Goal: Task Accomplishment & Management: Complete application form

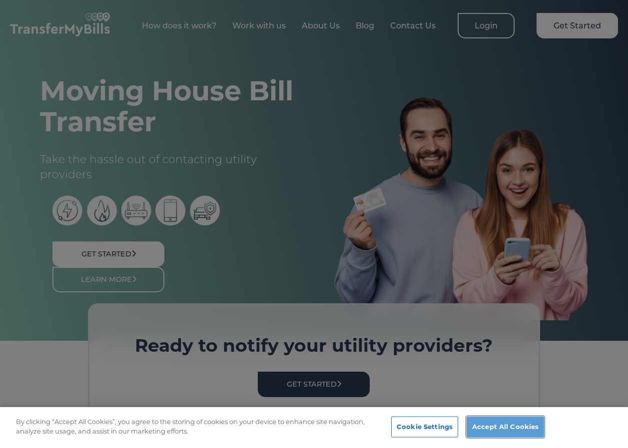
click at [511, 429] on button "Accept All Cookies" at bounding box center [504, 427] width 77 height 21
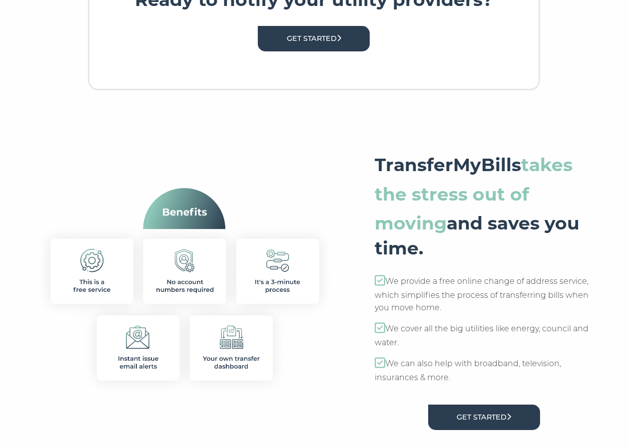
scroll to position [349, 0]
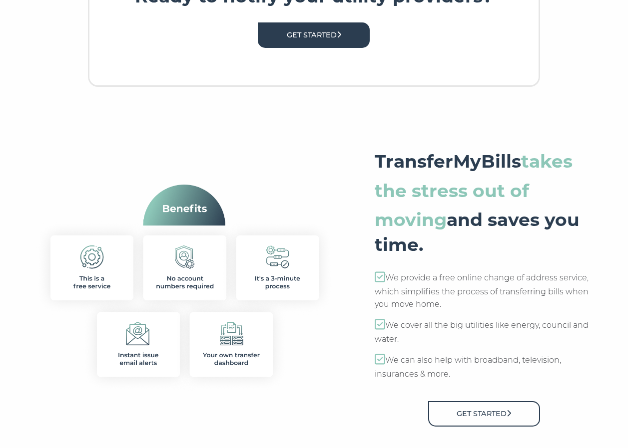
click at [475, 410] on link "Get Started" at bounding box center [484, 413] width 112 height 25
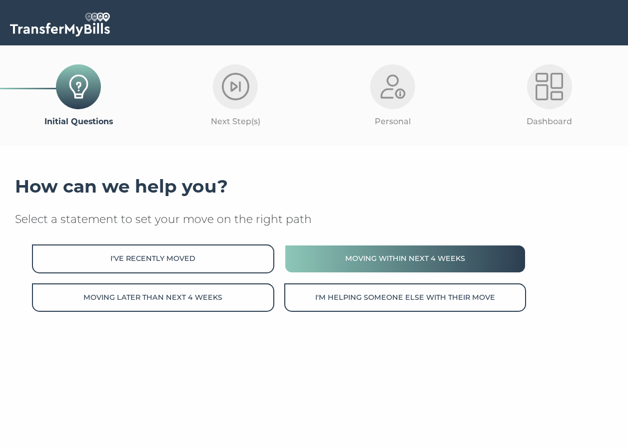
click at [346, 256] on button "Moving within next 4 weeks" at bounding box center [405, 259] width 242 height 28
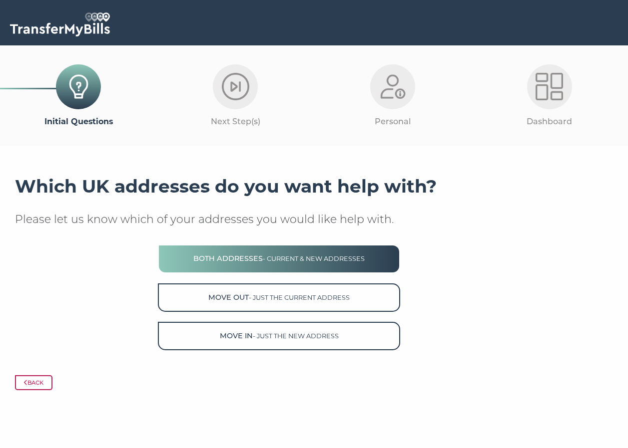
click at [340, 262] on span "- current & new addresses" at bounding box center [314, 258] width 102 height 7
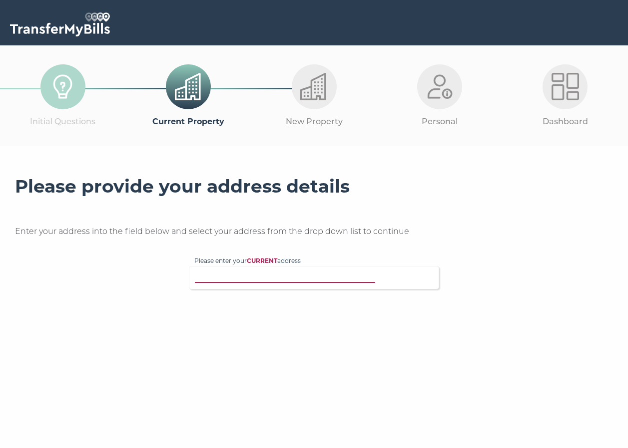
click at [336, 280] on input "Please enter your CURRENT address" at bounding box center [301, 277] width 215 height 10
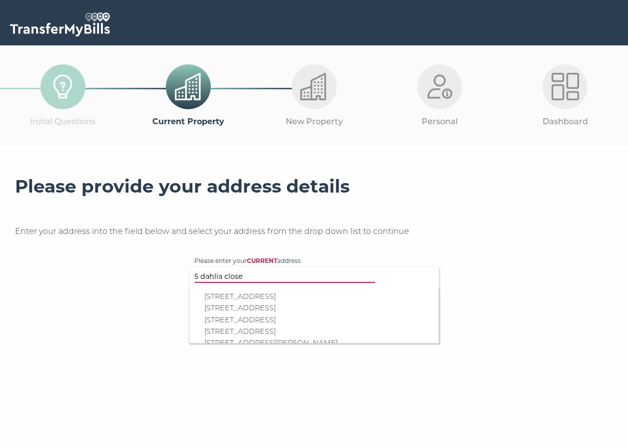
type input "5 dahlia close"
click at [324, 306] on p "5 Dahlia Close, Chelmsford, CM1 6YG" at bounding box center [318, 308] width 229 height 11
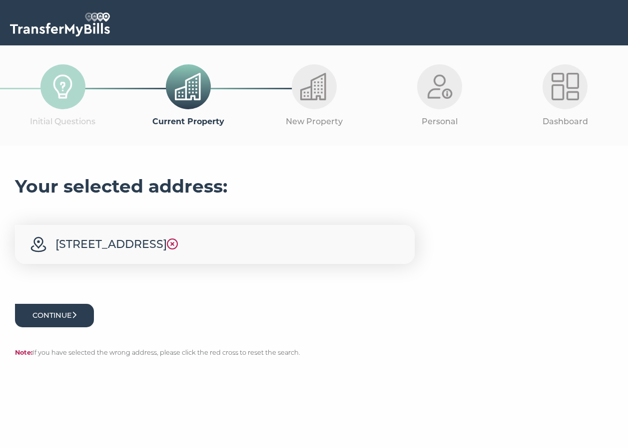
click at [78, 308] on button "Continue" at bounding box center [54, 315] width 79 height 23
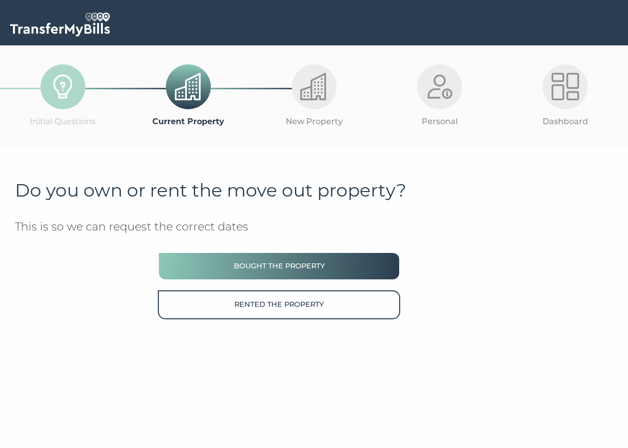
click at [235, 269] on button "Bought the property" at bounding box center [279, 266] width 242 height 28
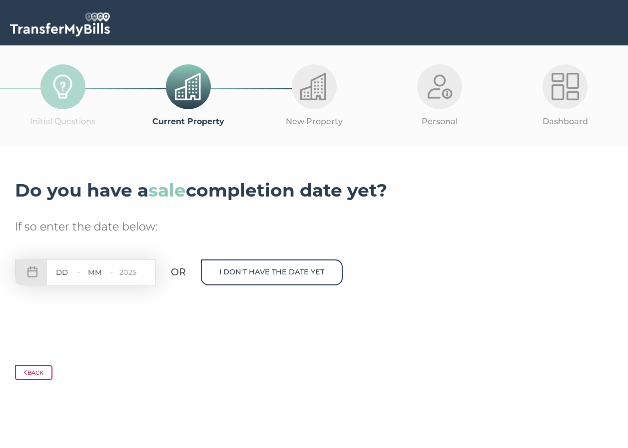
click at [67, 270] on input "text" at bounding box center [62, 273] width 30 height 12
type input "19"
click at [99, 272] on input "text" at bounding box center [95, 273] width 30 height 12
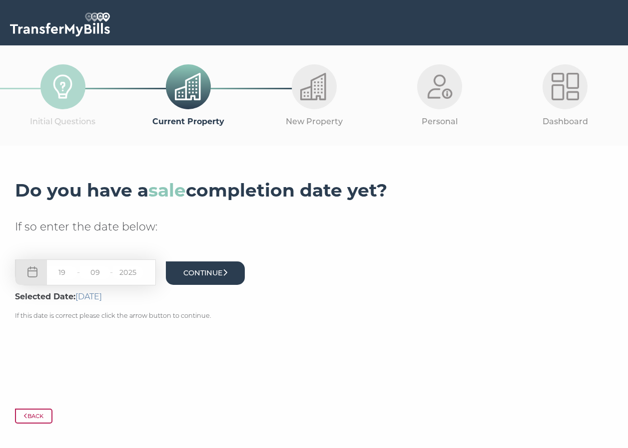
type input "09"
click at [194, 274] on button "Continue" at bounding box center [205, 273] width 79 height 23
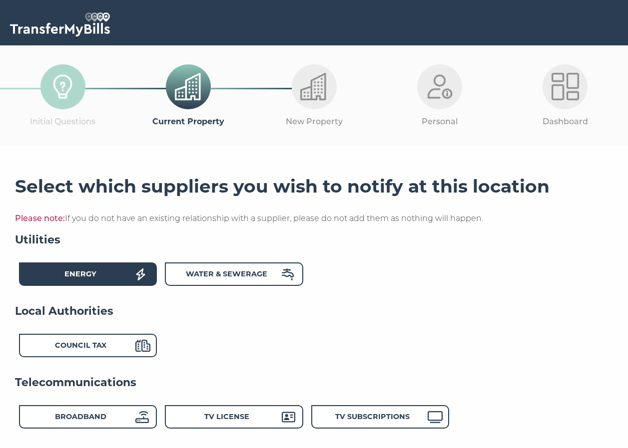
click at [118, 274] on div "Energy" at bounding box center [80, 276] width 110 height 14
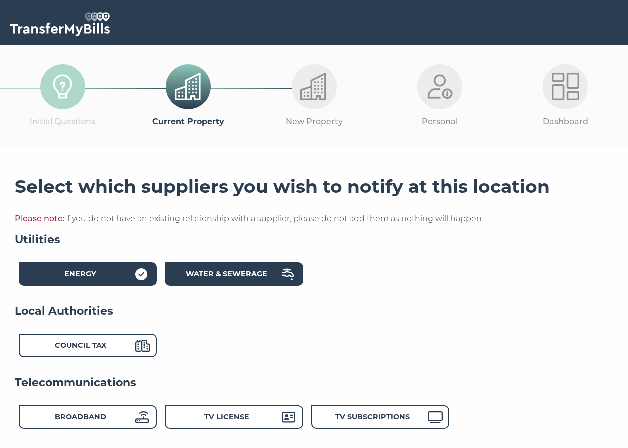
click at [221, 272] on strong "Water & Sewerage" at bounding box center [226, 274] width 81 height 9
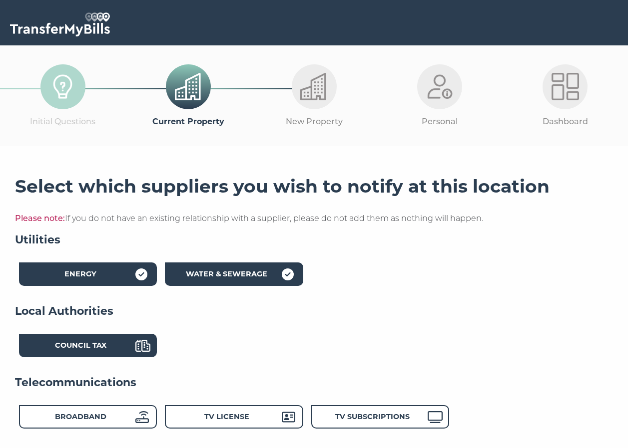
click at [79, 347] on strong "Council Tax" at bounding box center [80, 345] width 51 height 9
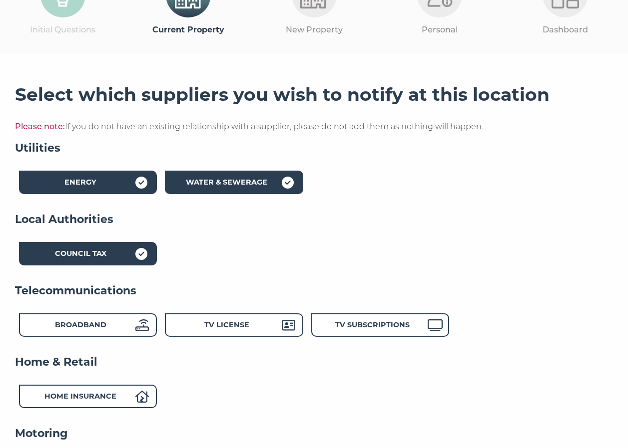
scroll to position [100, 0]
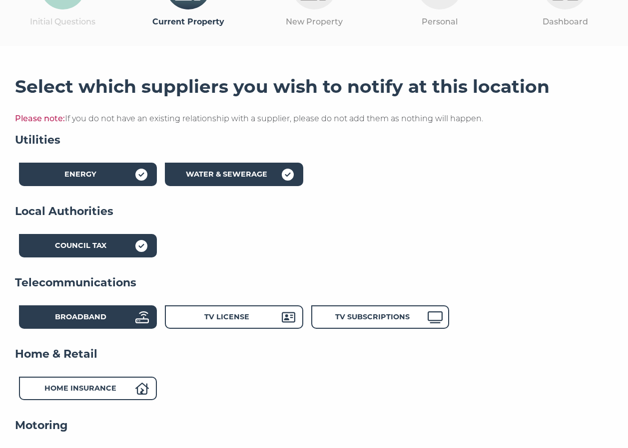
click at [78, 320] on strong "Broadband" at bounding box center [80, 317] width 51 height 9
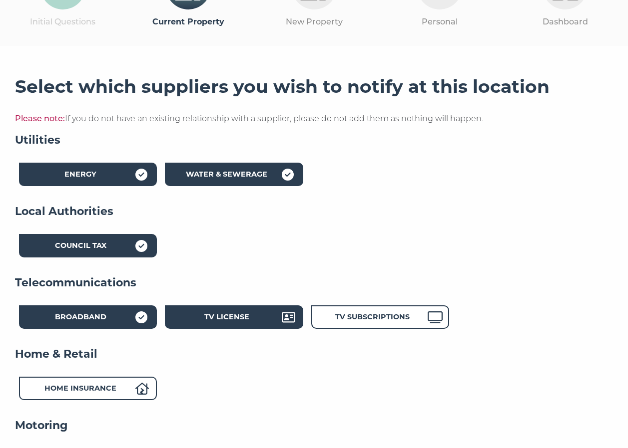
click at [228, 316] on strong "TV License" at bounding box center [226, 317] width 45 height 9
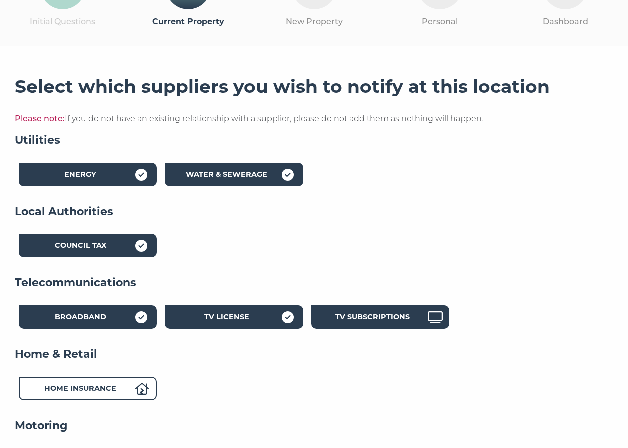
click at [412, 314] on div "TV Subscriptions" at bounding box center [373, 319] width 110 height 14
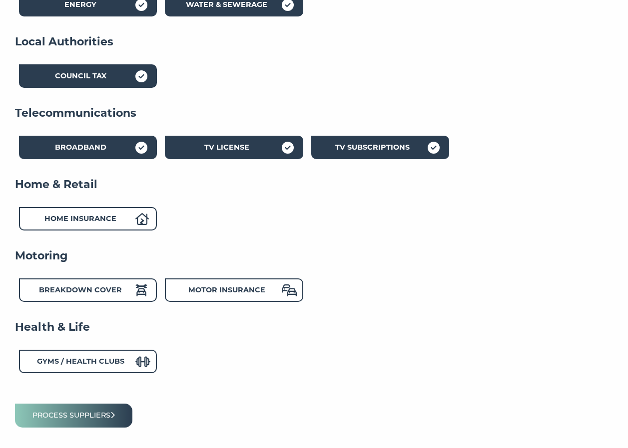
scroll to position [300, 0]
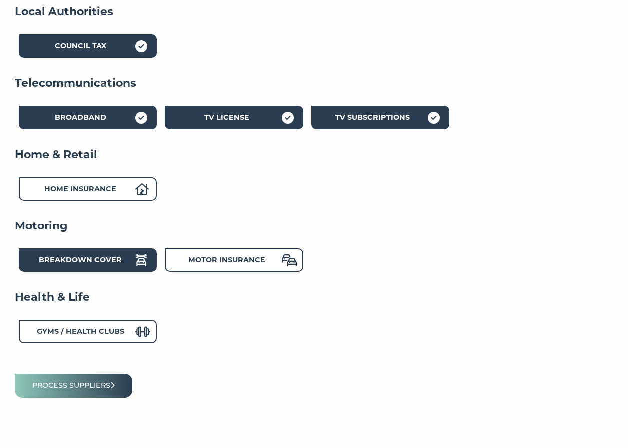
click at [106, 263] on strong "Breakdown Cover" at bounding box center [80, 260] width 83 height 9
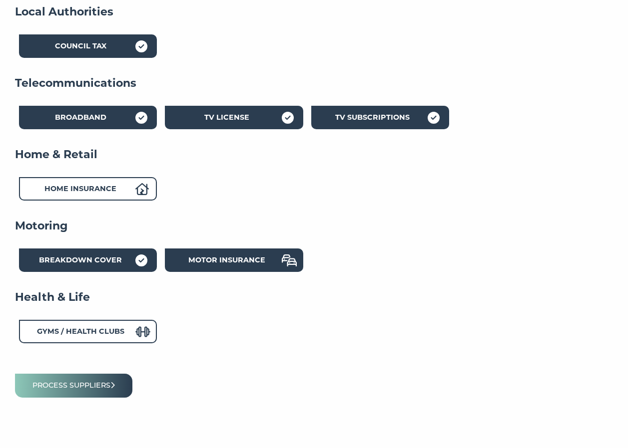
click at [226, 259] on strong "Motor Insurance" at bounding box center [226, 260] width 77 height 9
click at [75, 385] on button "Process suppliers" at bounding box center [73, 385] width 117 height 23
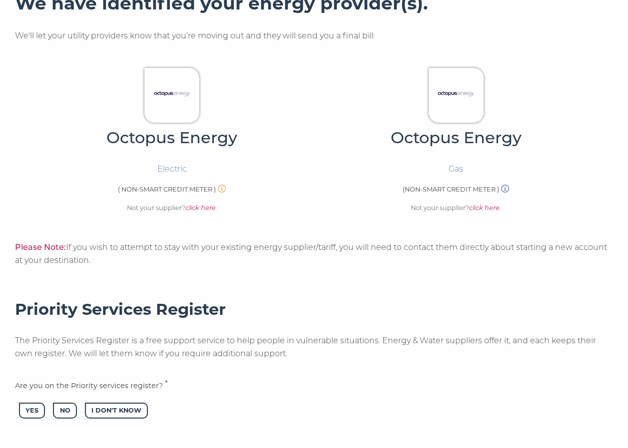
scroll to position [349, 0]
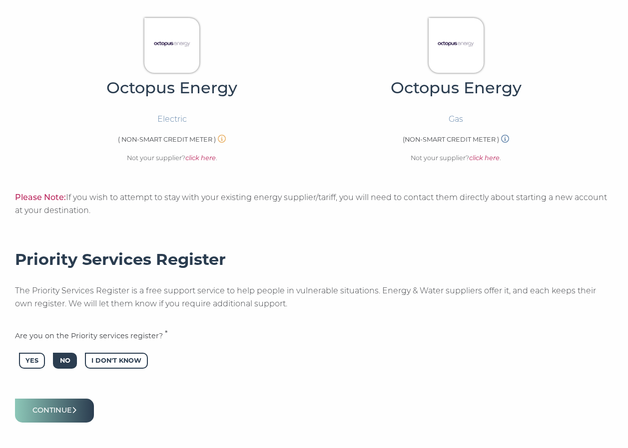
click at [58, 361] on span "No" at bounding box center [64, 361] width 23 height 16
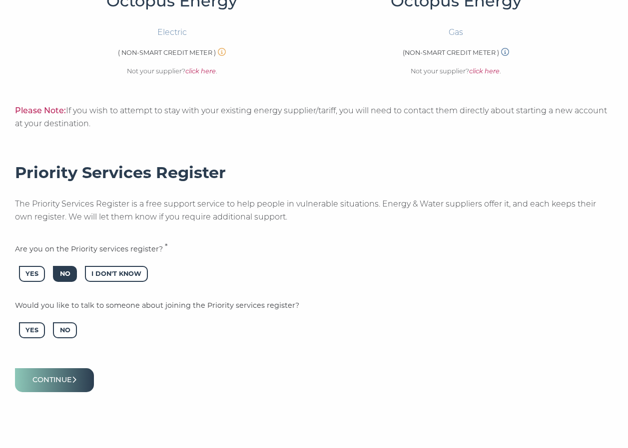
scroll to position [449, 0]
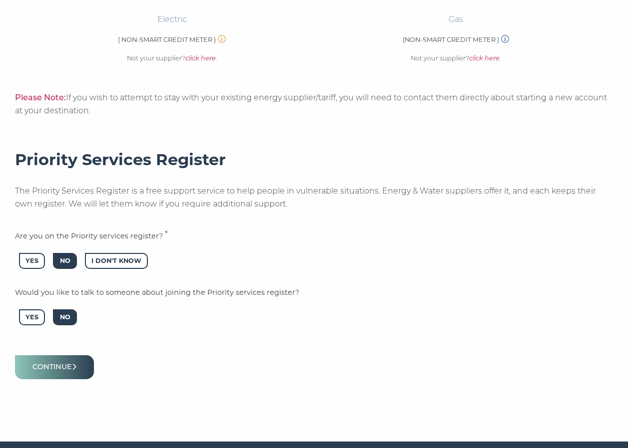
click at [72, 315] on span "No" at bounding box center [64, 318] width 23 height 16
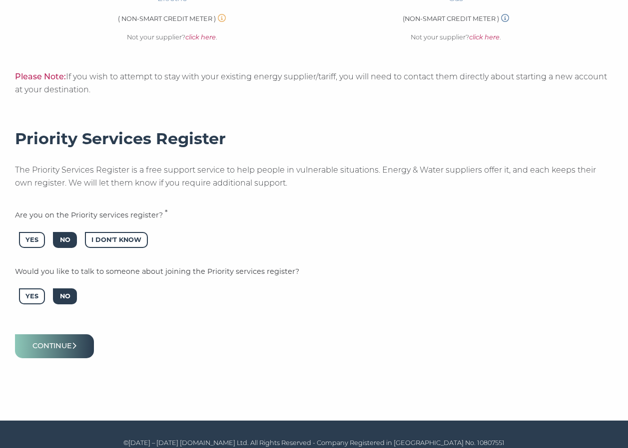
scroll to position [481, 0]
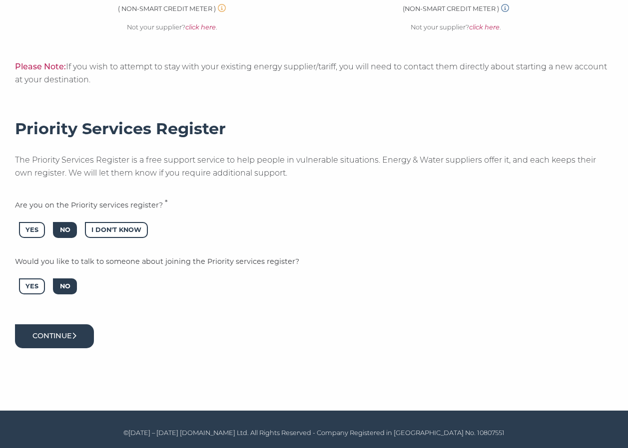
click at [62, 343] on button "Continue" at bounding box center [54, 335] width 79 height 23
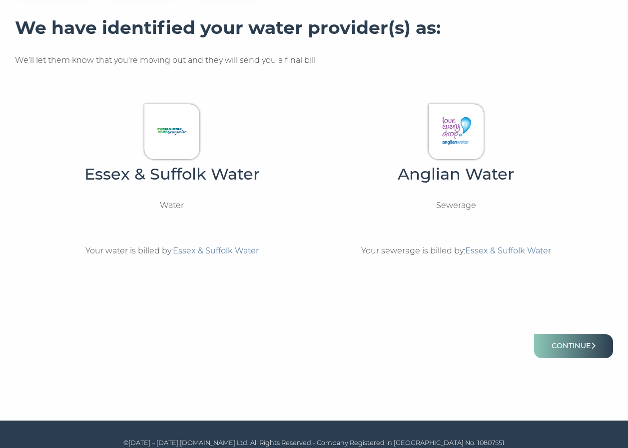
scroll to position [286, 0]
